Goal: Task Accomplishment & Management: Manage account settings

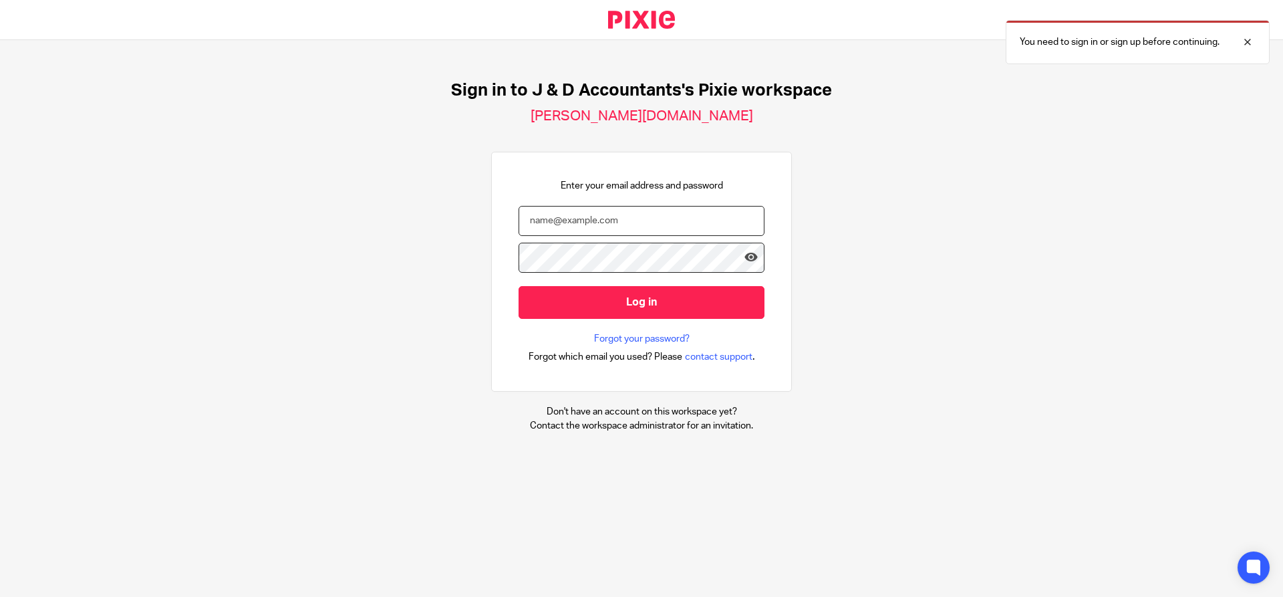
click at [604, 221] on input "email" at bounding box center [642, 221] width 246 height 30
type input "Jithn@janddaccountants.cp.uk"
click at [745, 259] on icon at bounding box center [751, 257] width 13 height 13
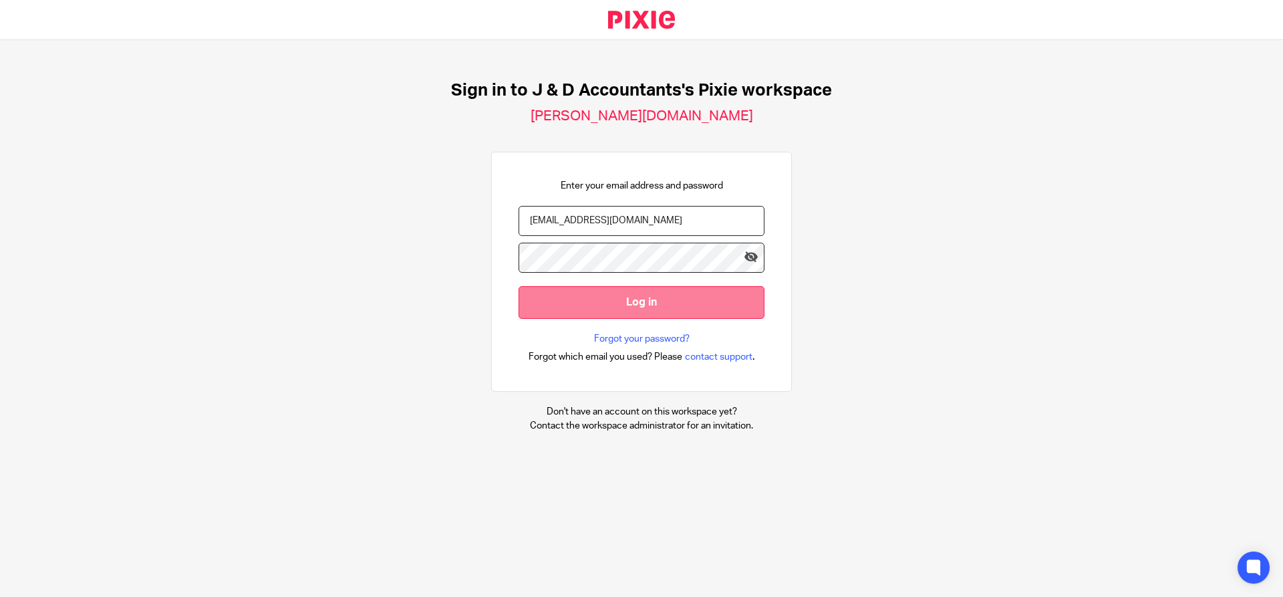
click at [568, 291] on input "Log in" at bounding box center [642, 302] width 246 height 33
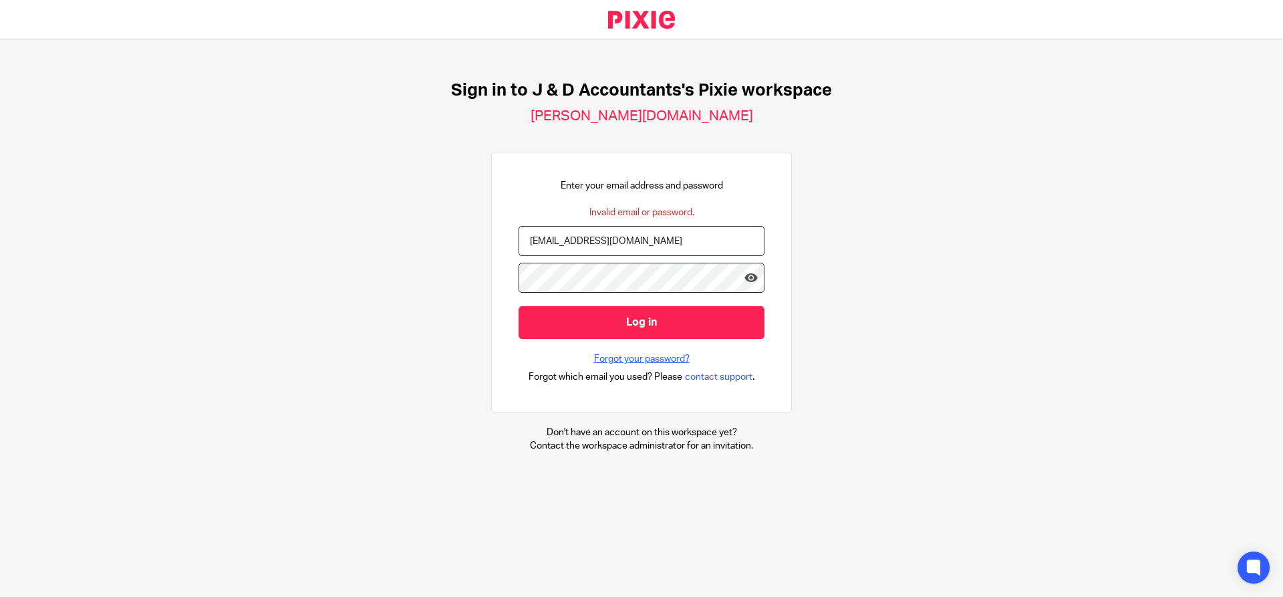
click at [655, 358] on link "Forgot your password?" at bounding box center [642, 358] width 96 height 13
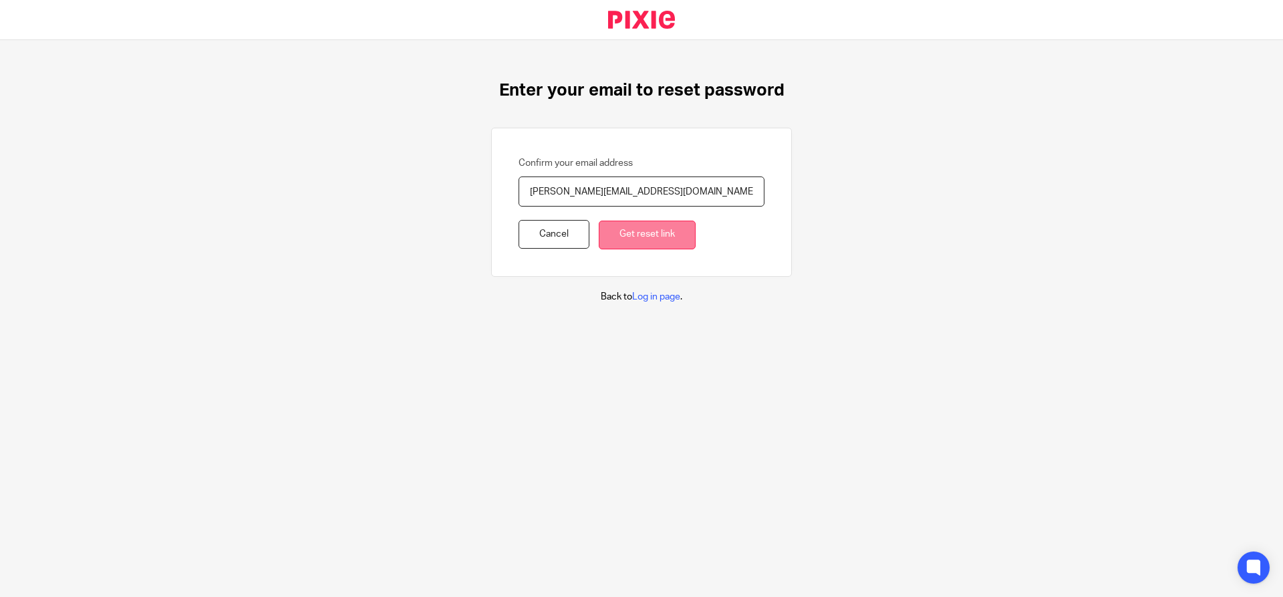
type input "[PERSON_NAME][EMAIL_ADDRESS][DOMAIN_NAME]"
click at [602, 235] on input "Get reset link" at bounding box center [647, 235] width 97 height 29
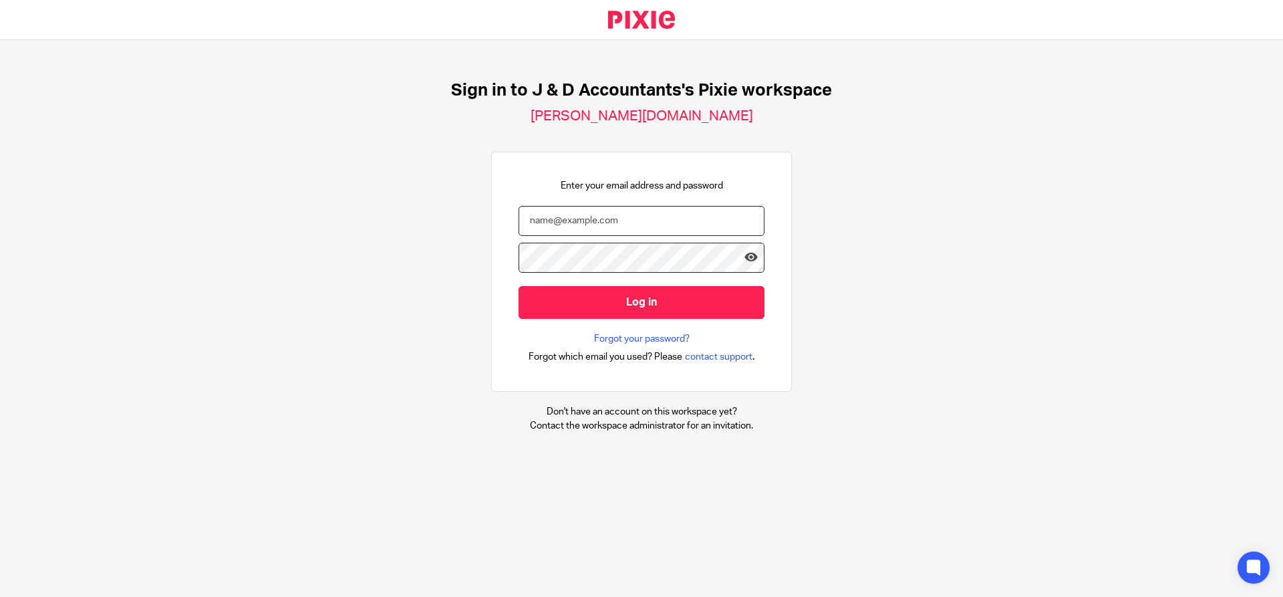
click at [569, 221] on input "email" at bounding box center [642, 221] width 246 height 30
